Goal: Transaction & Acquisition: Book appointment/travel/reservation

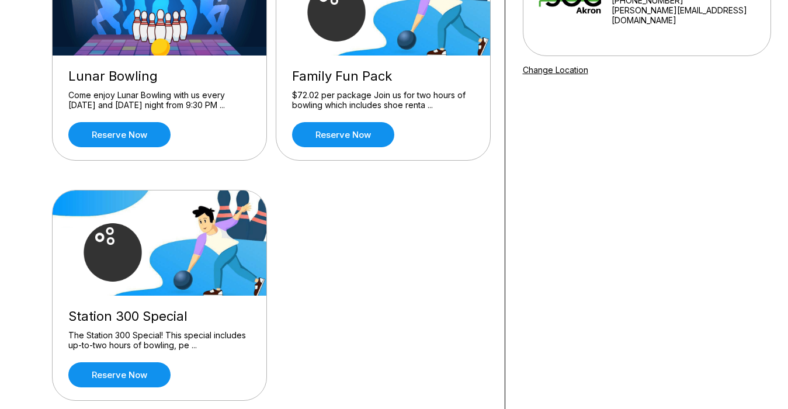
scroll to position [200, 0]
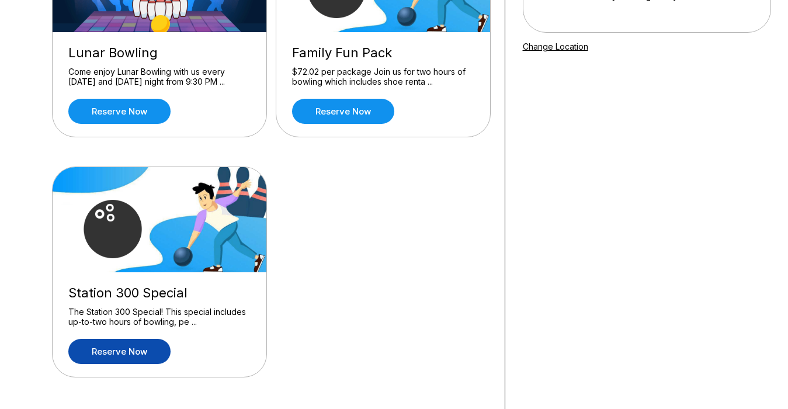
click at [140, 346] on link "Reserve now" at bounding box center [119, 351] width 102 height 25
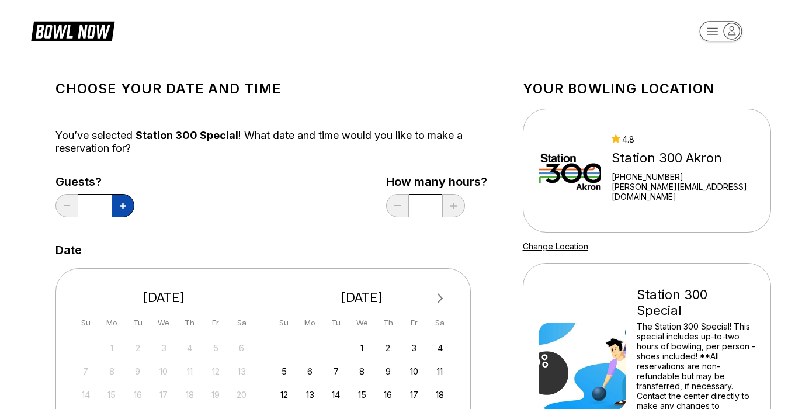
click at [125, 204] on icon at bounding box center [123, 206] width 6 height 6
type input "*"
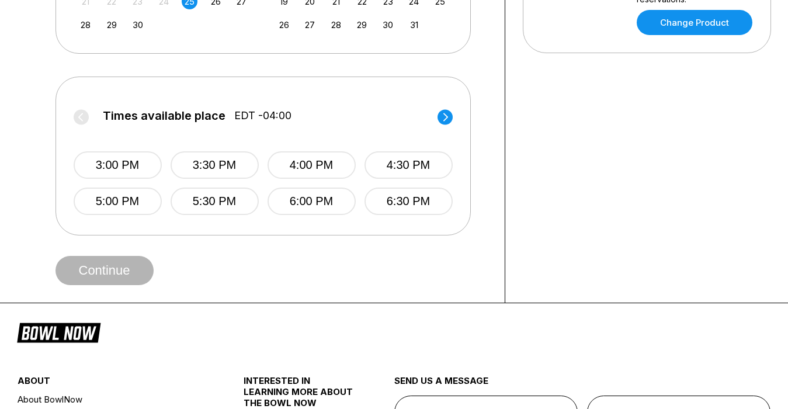
scroll to position [408, 0]
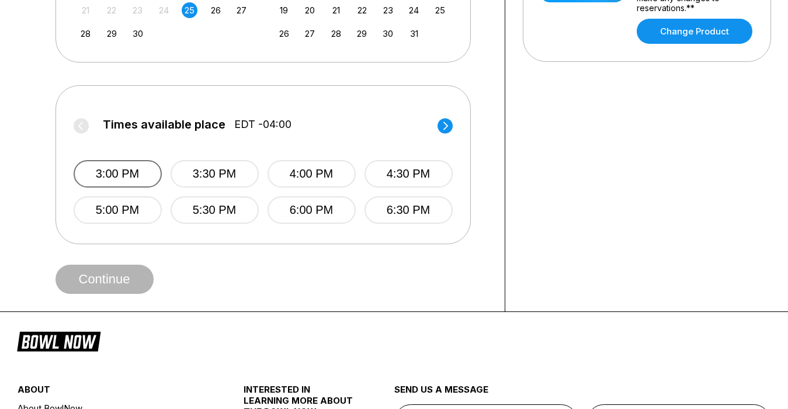
click at [93, 178] on button "3:00 PM" at bounding box center [118, 173] width 88 height 27
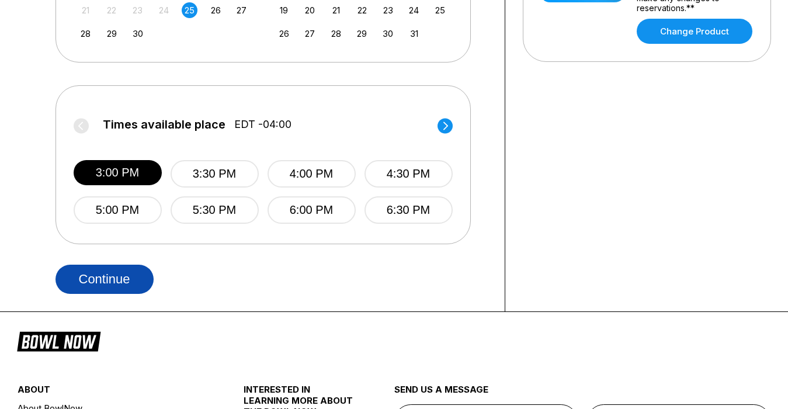
click at [120, 283] on button "Continue" at bounding box center [105, 279] width 98 height 29
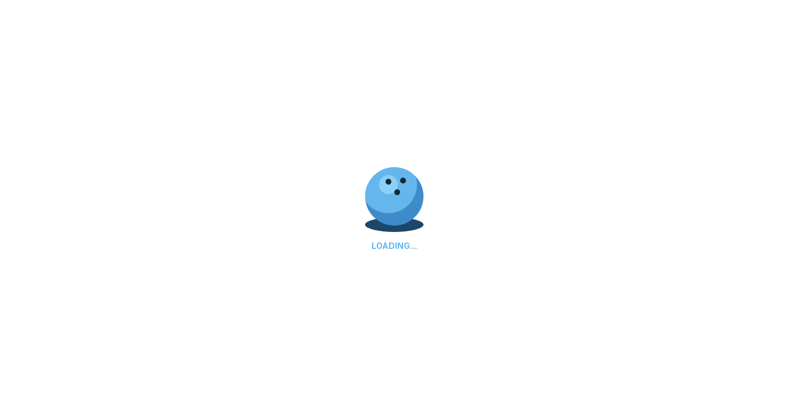
select select "**"
